Goal: Transaction & Acquisition: Purchase product/service

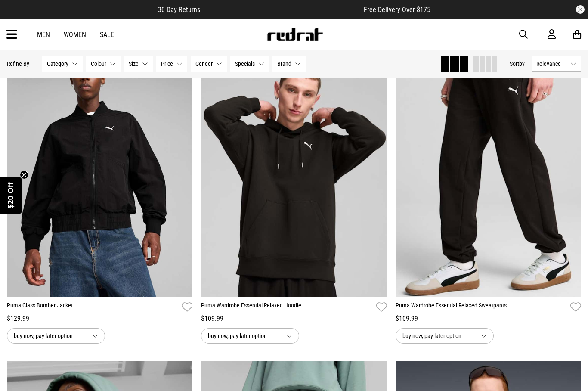
scroll to position [1410, 0]
click at [38, 31] on link "Men" at bounding box center [43, 35] width 13 height 8
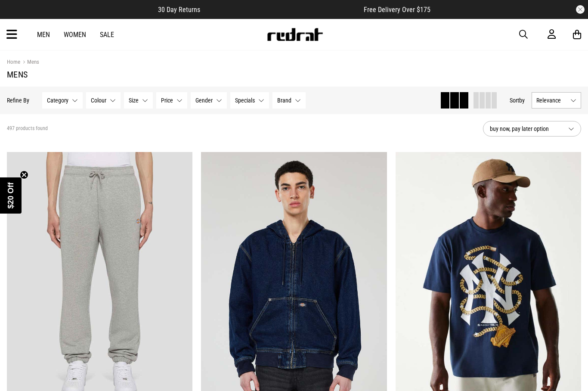
click at [65, 105] on button "Category None selected" at bounding box center [62, 100] width 40 height 16
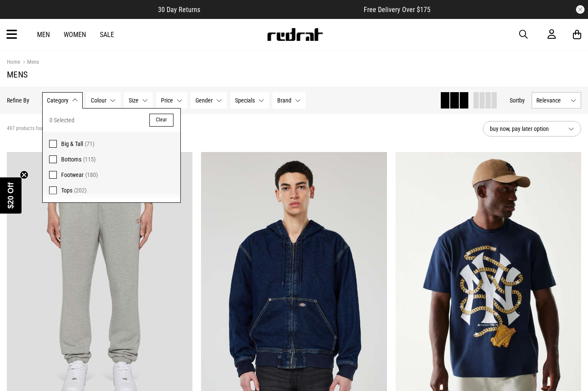
click at [51, 171] on span at bounding box center [53, 175] width 8 height 8
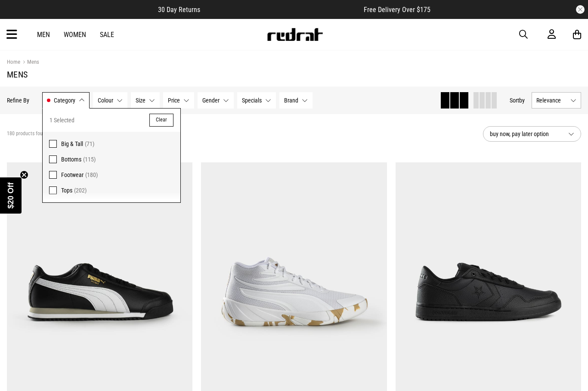
click at [69, 63] on div "Home Mens" at bounding box center [294, 61] width 574 height 9
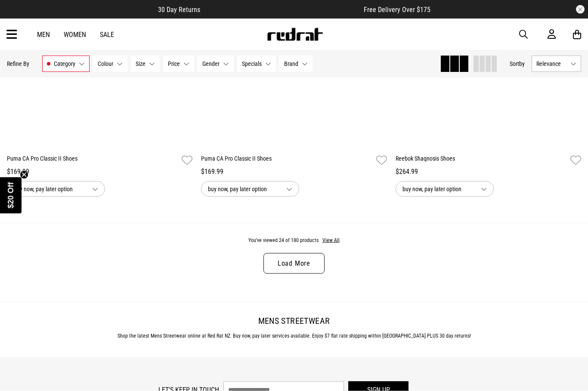
scroll to position [2540, 0]
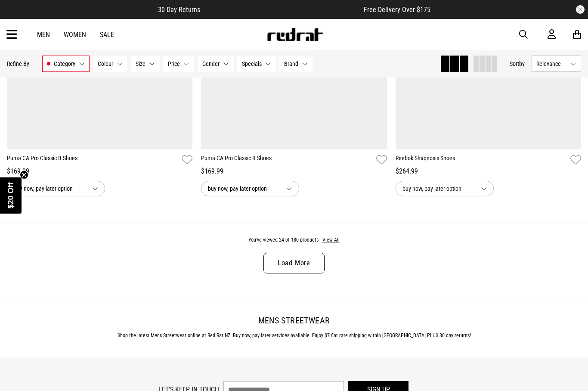
click at [288, 270] on link "Load More" at bounding box center [293, 262] width 61 height 21
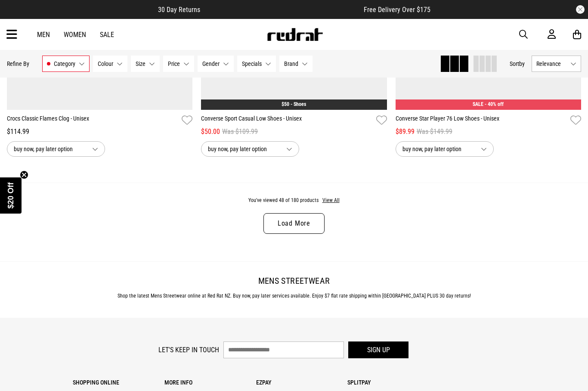
scroll to position [5169, 0]
click at [283, 234] on link "Load More" at bounding box center [293, 223] width 61 height 21
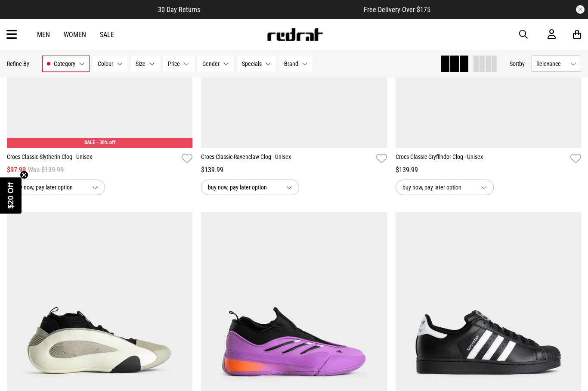
scroll to position [6748, 0]
